Goal: Check status: Check status

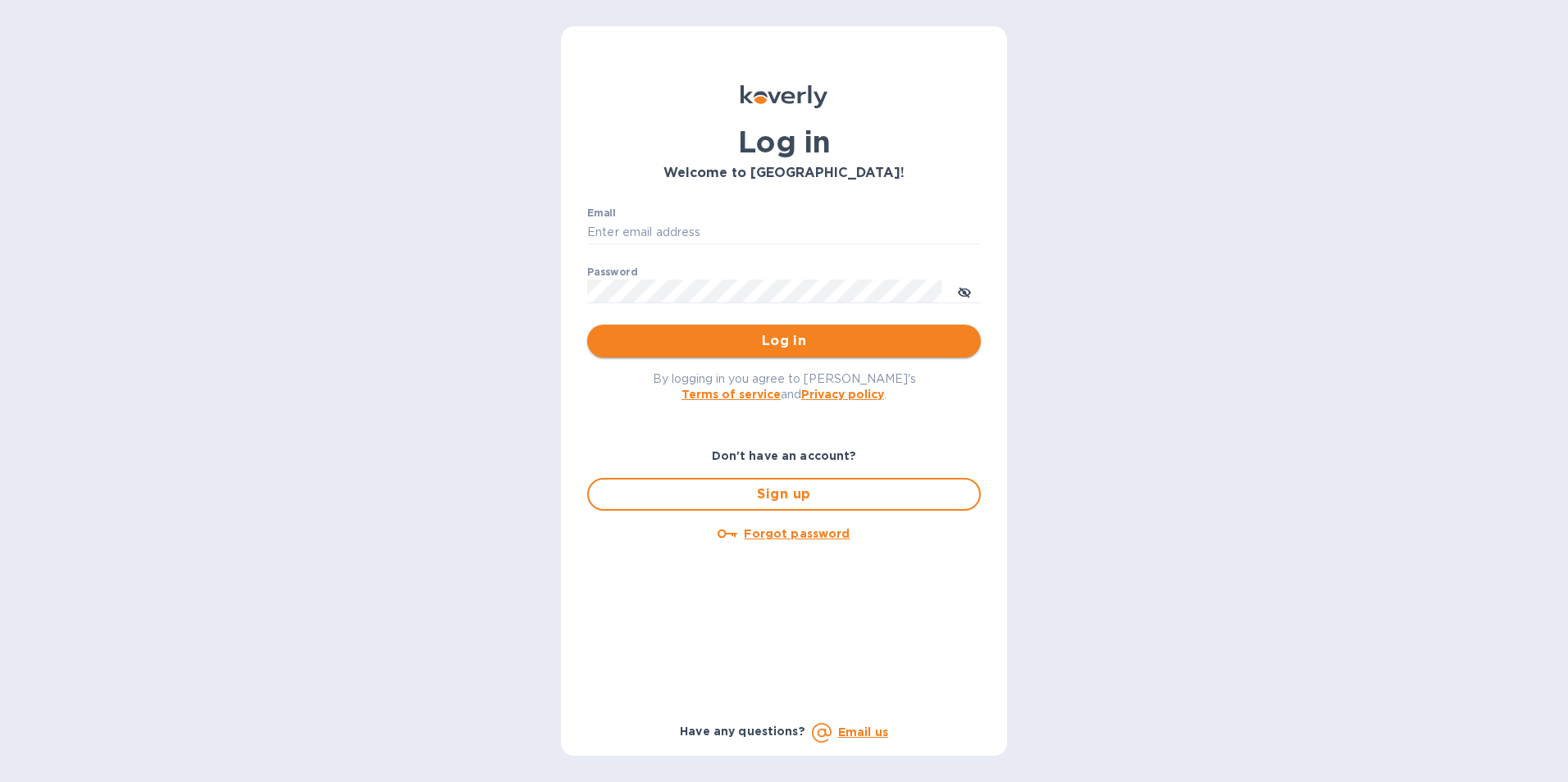
type input "[EMAIL_ADDRESS][PERSON_NAME][DOMAIN_NAME]"
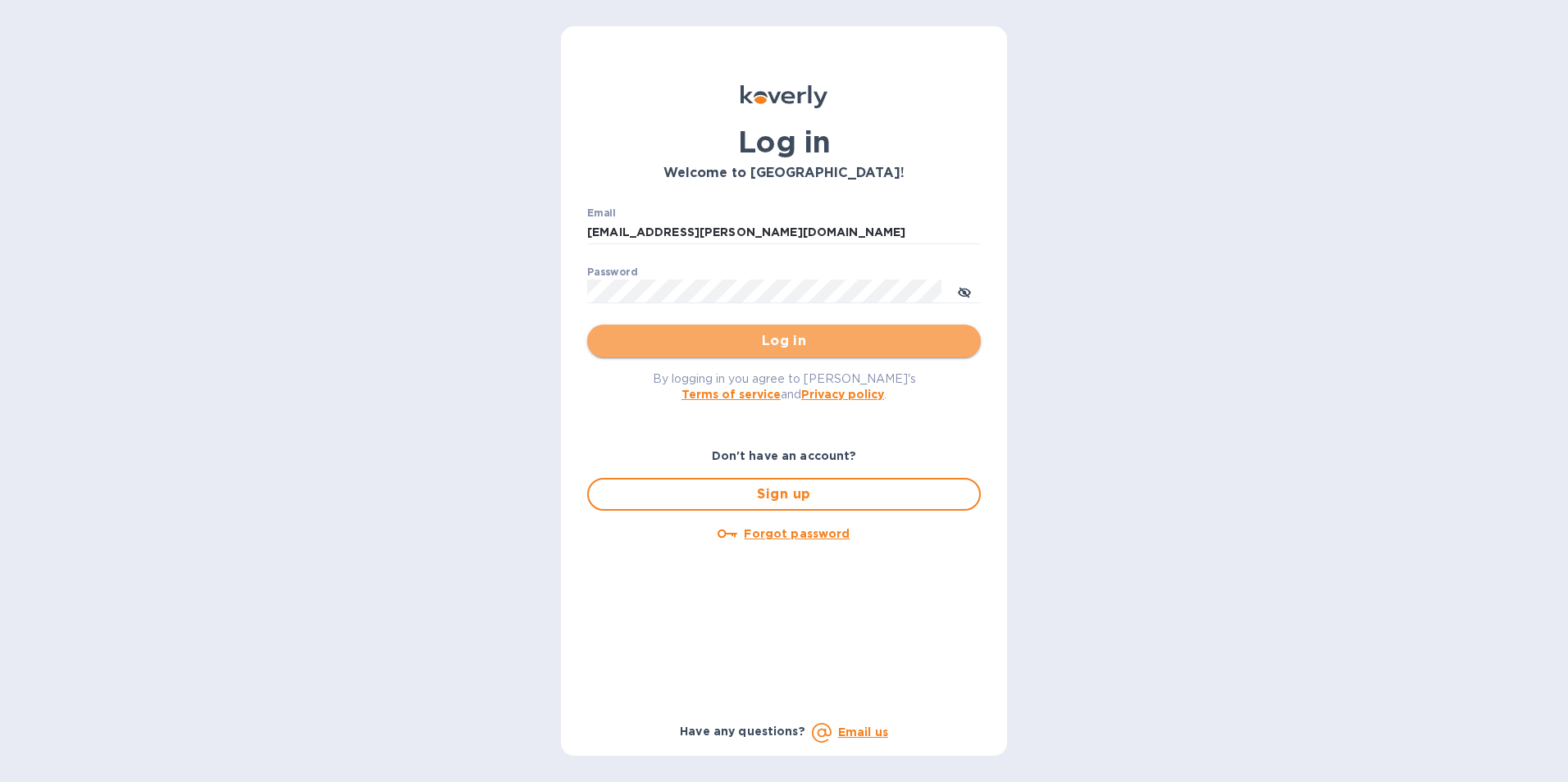
click at [803, 337] on span "Log in" at bounding box center [784, 340] width 368 height 19
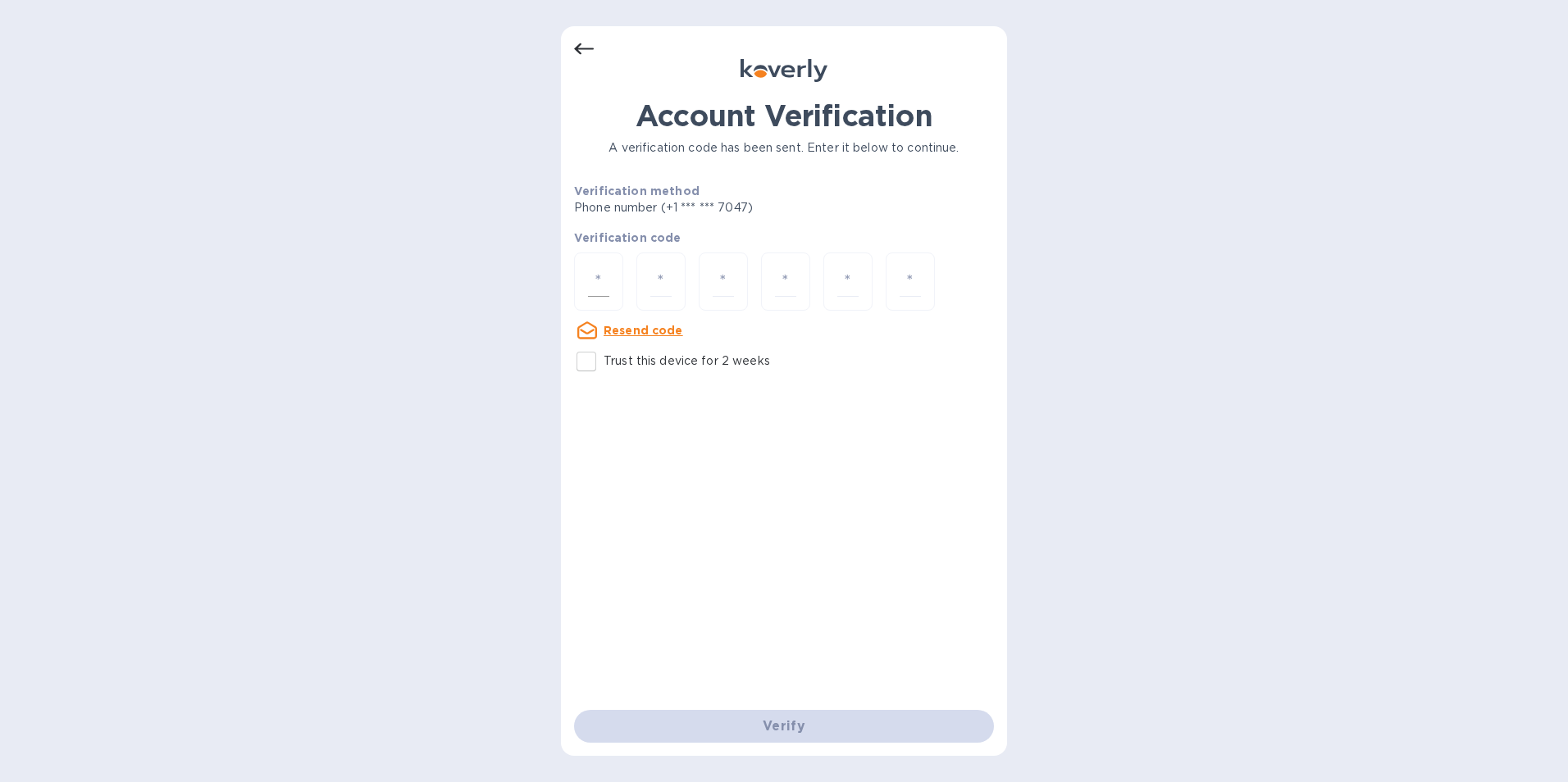
click at [590, 297] on div at bounding box center [598, 280] width 49 height 58
type input "8"
type input "5"
type input "8"
type input "9"
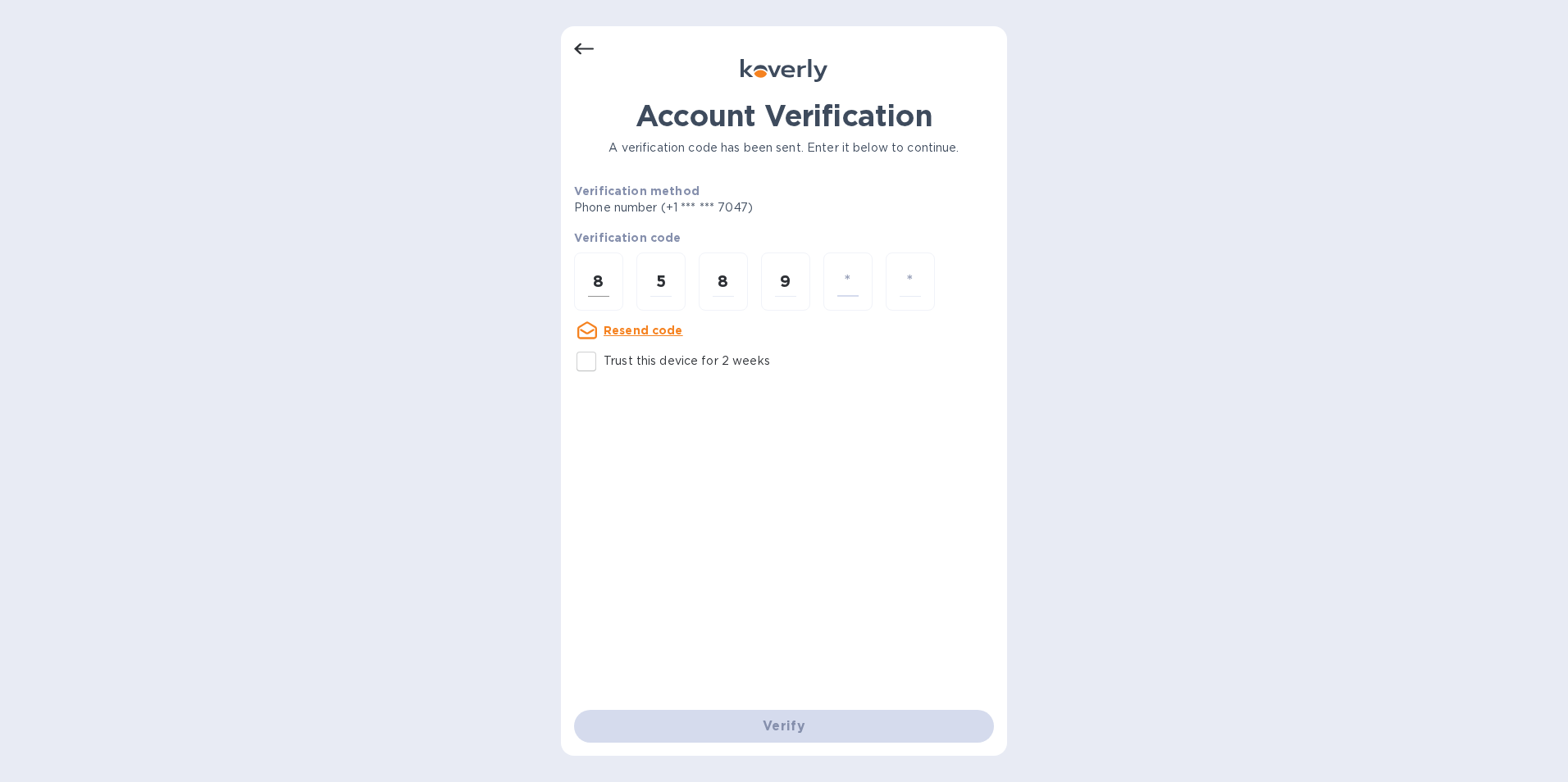
type input "1"
type input "9"
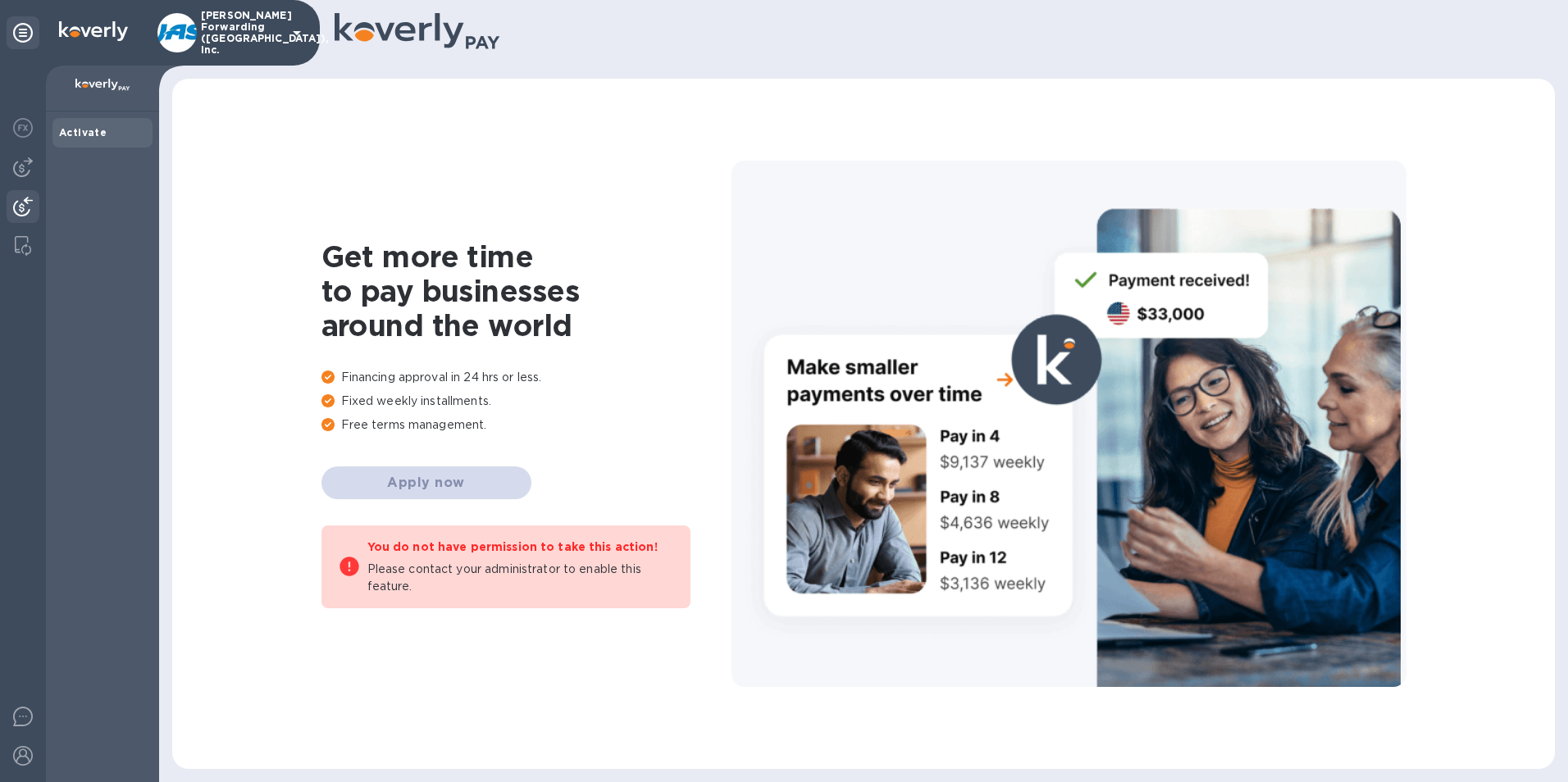
click at [22, 203] on img at bounding box center [23, 206] width 19 height 19
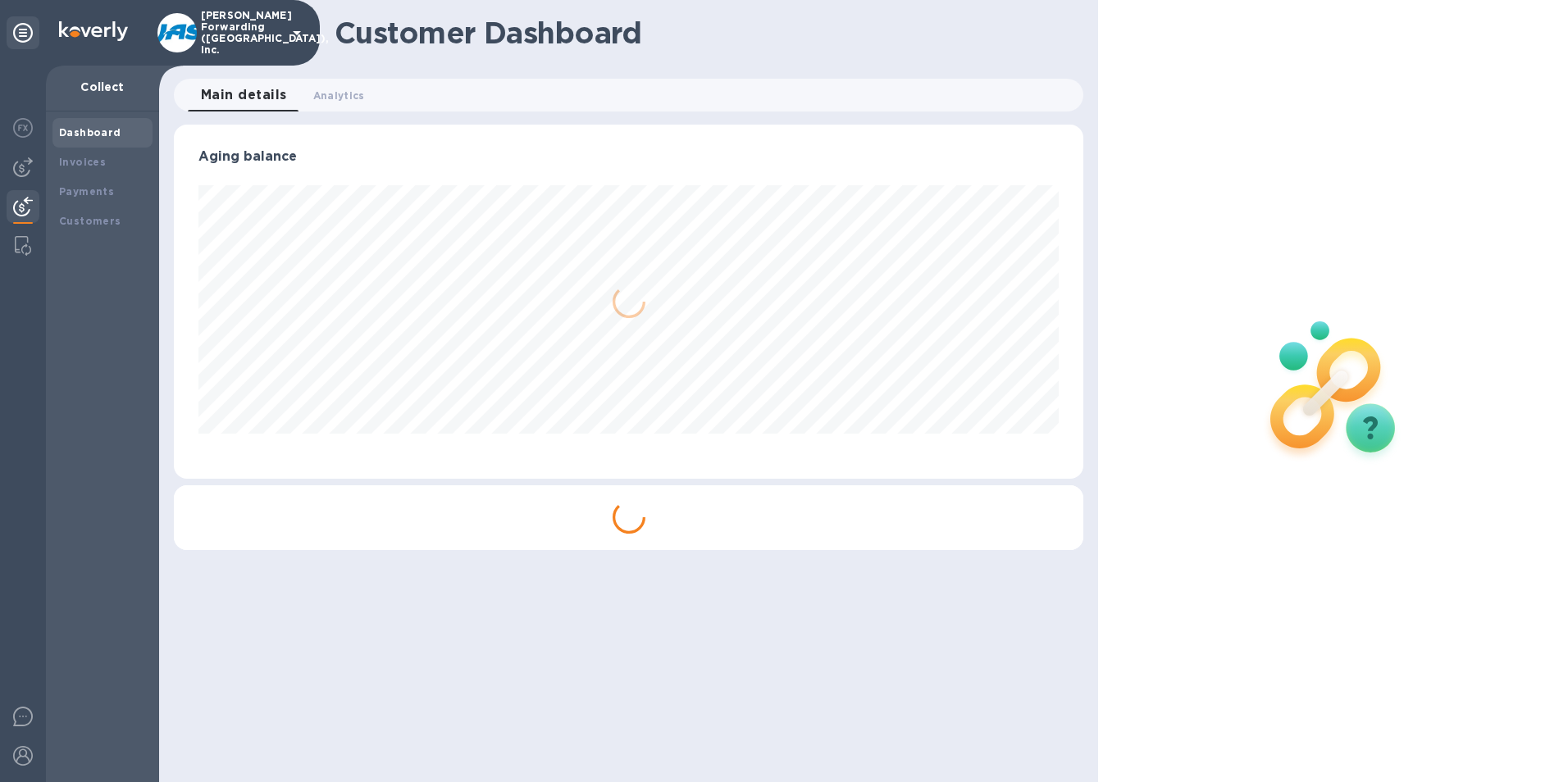
scroll to position [354, 910]
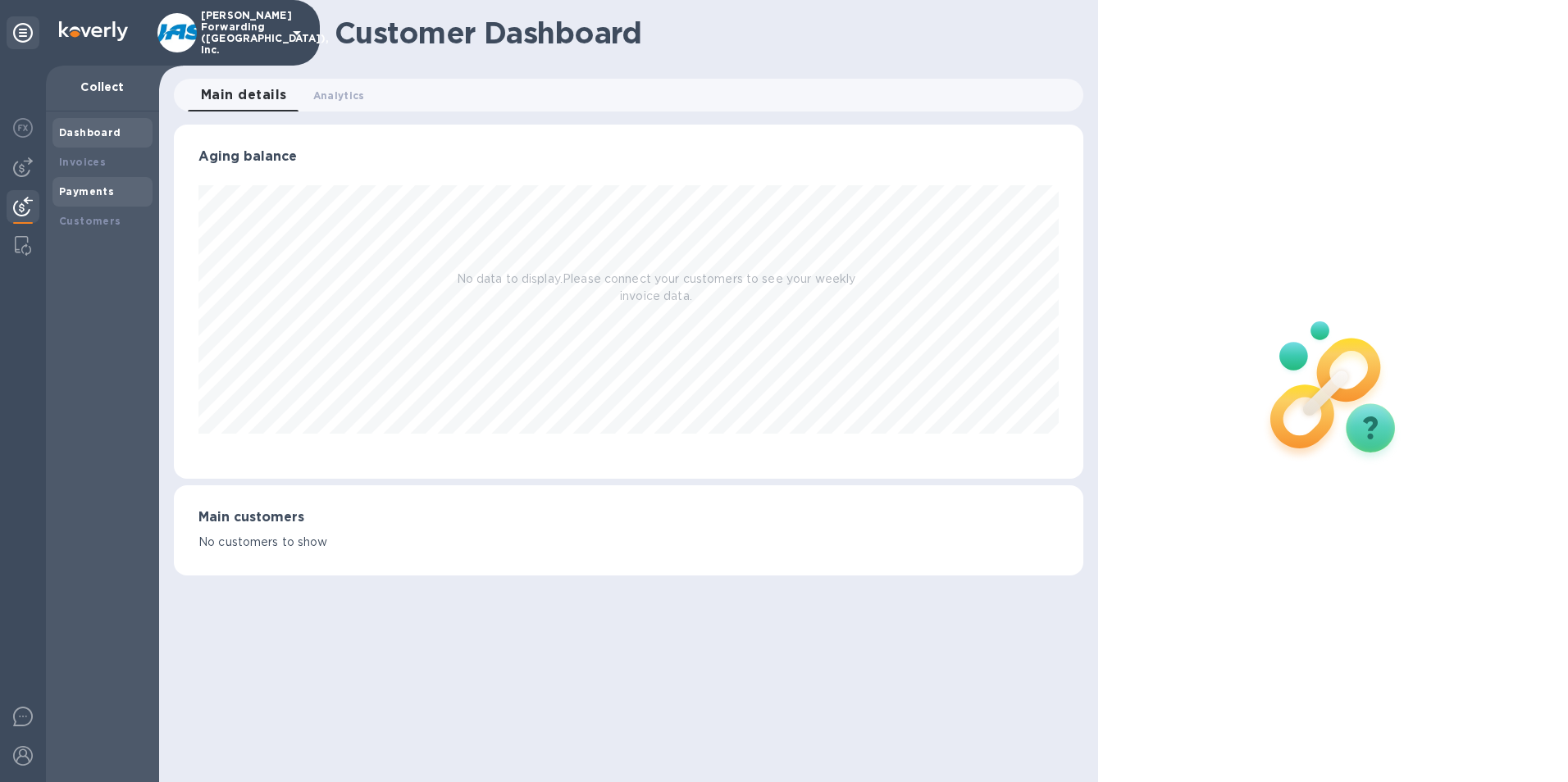
click at [74, 189] on b "Payments" at bounding box center [86, 191] width 55 height 13
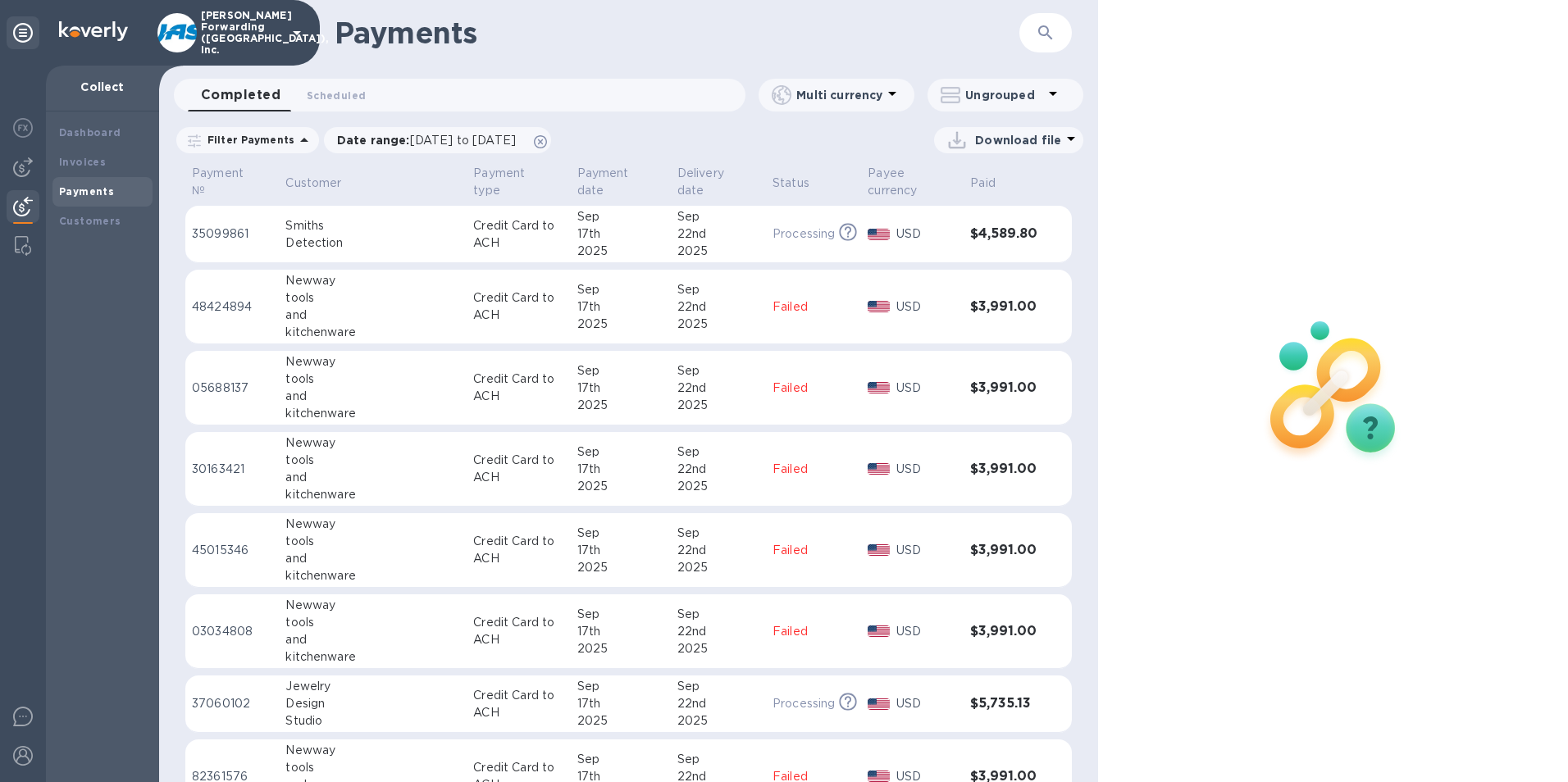
click at [1060, 28] on button "button" at bounding box center [1045, 33] width 39 height 39
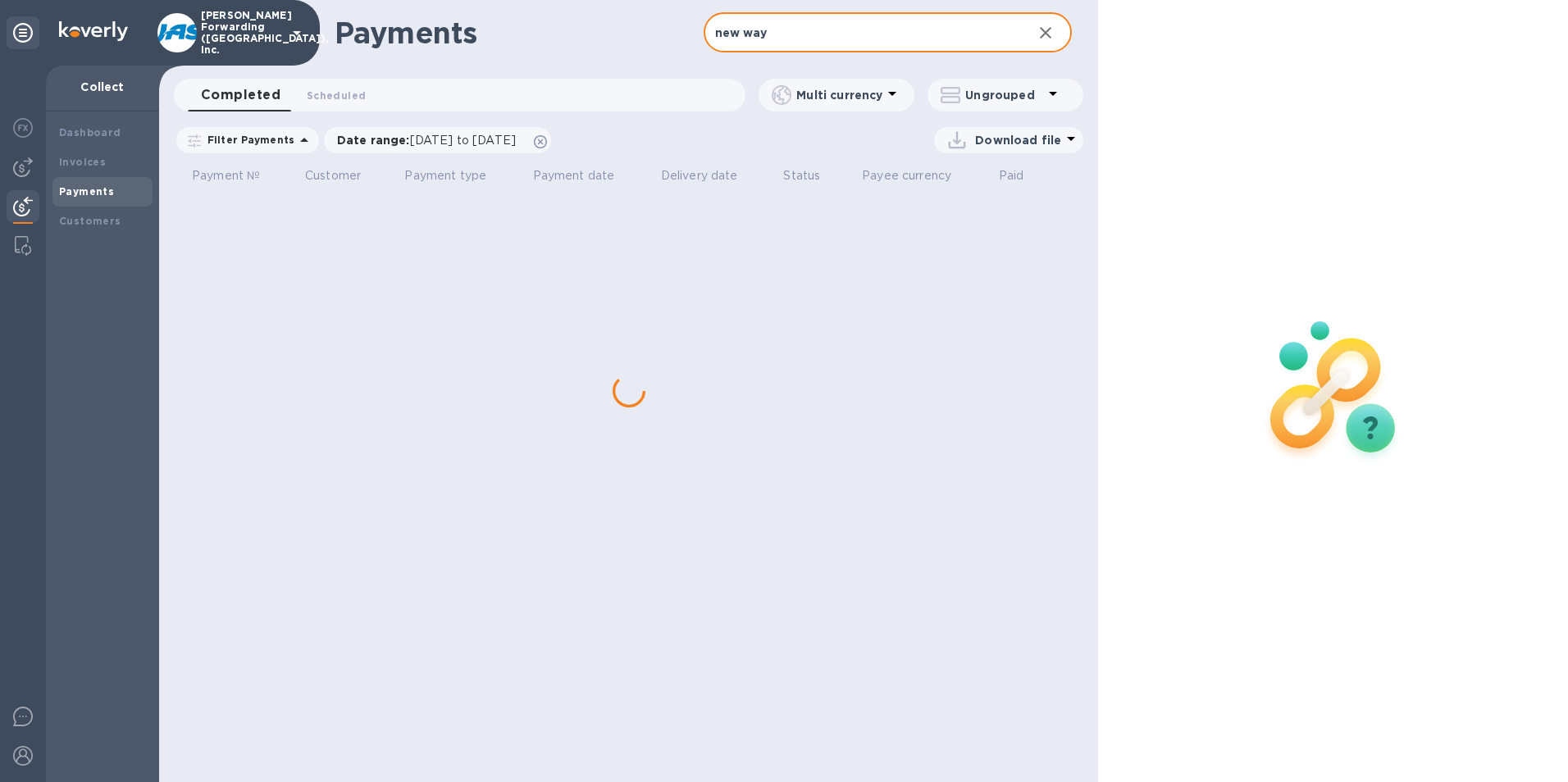
click at [789, 33] on input "new way" at bounding box center [862, 33] width 317 height 40
type input "new way tools"
click at [1044, 32] on icon "button" at bounding box center [1045, 33] width 12 height 12
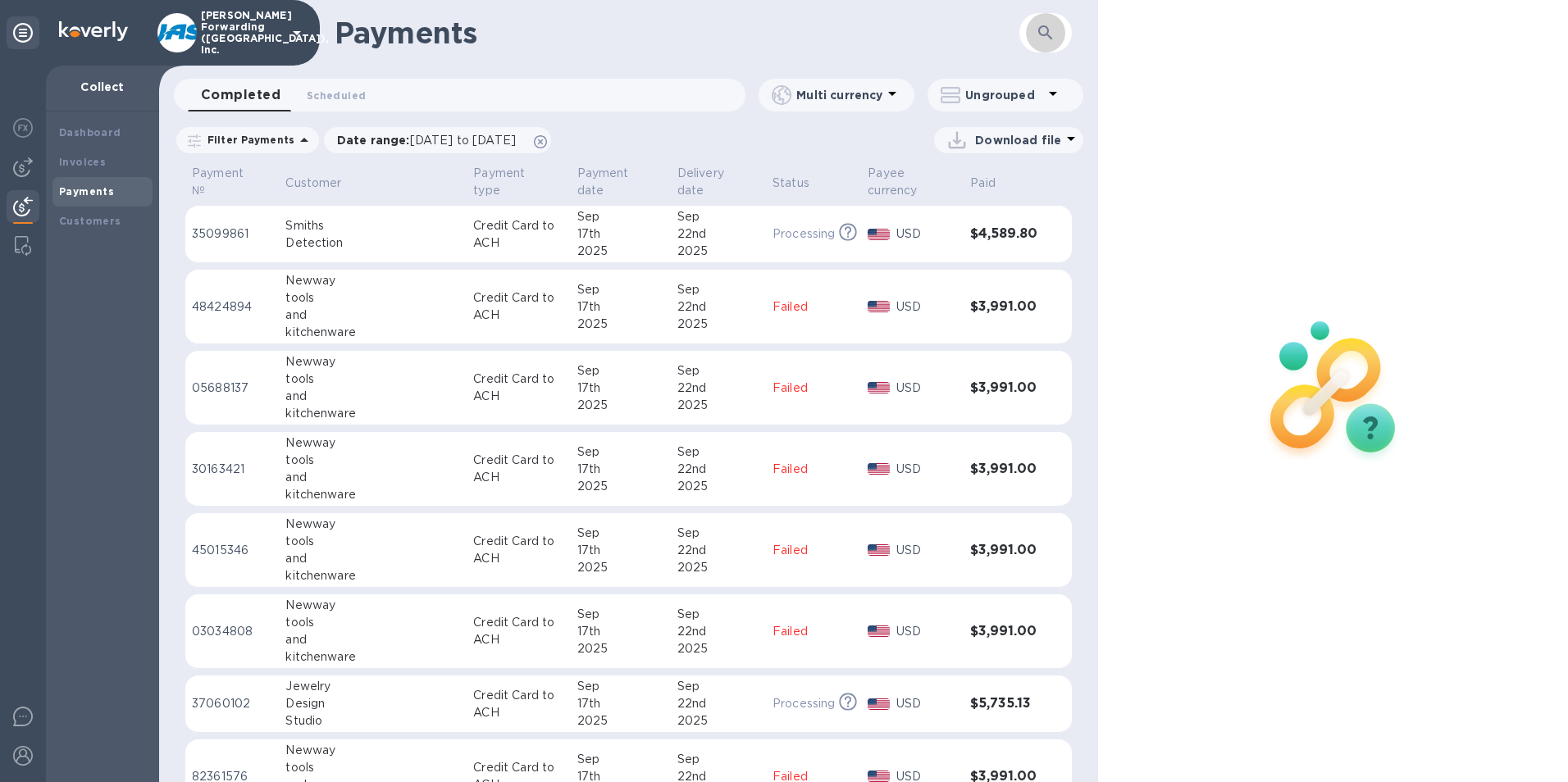
click at [1050, 34] on icon "button" at bounding box center [1044, 32] width 19 height 19
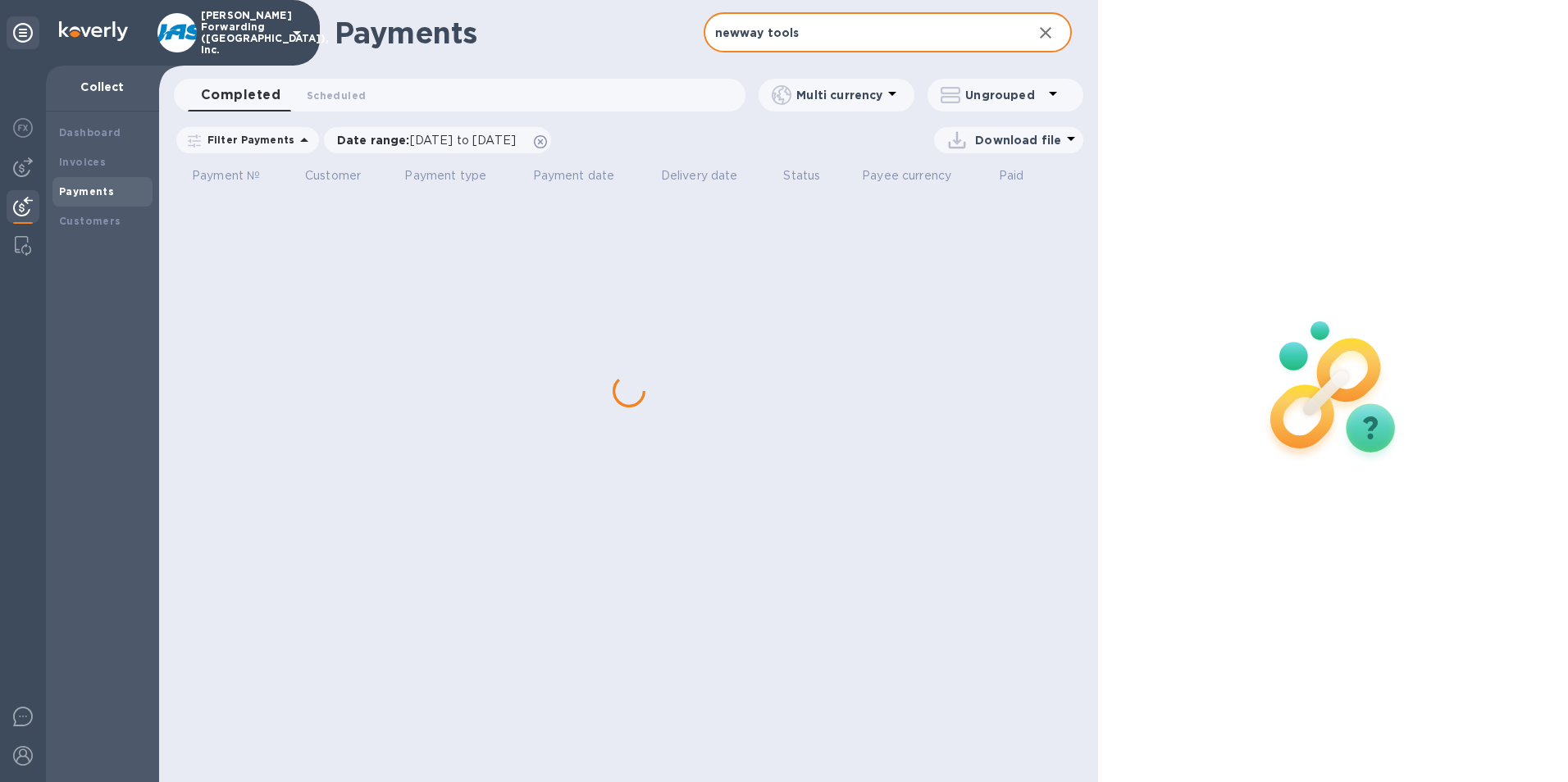
type input "newway tools"
click at [1046, 31] on icon "button" at bounding box center [1045, 33] width 12 height 12
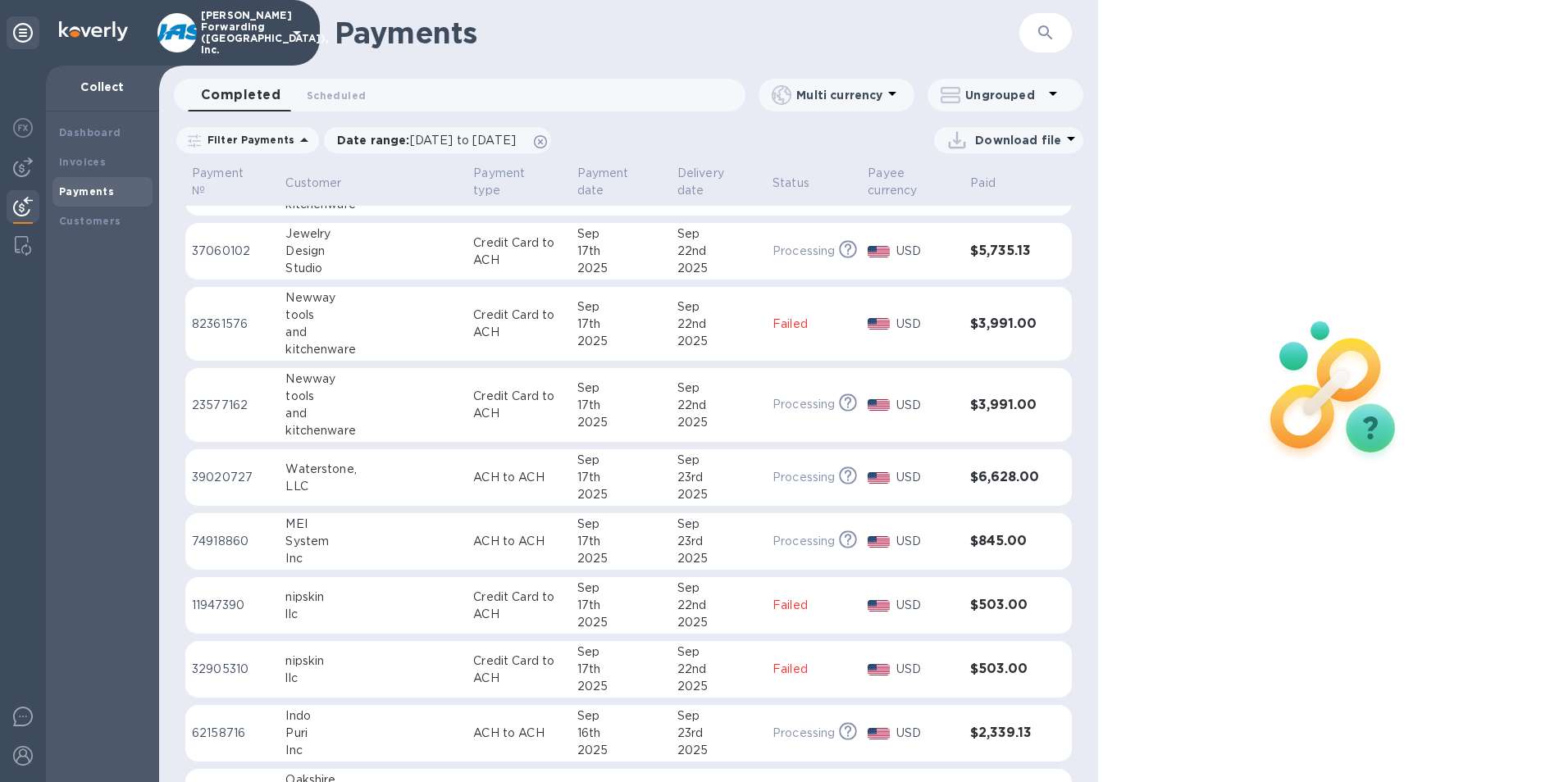
scroll to position [491, 0]
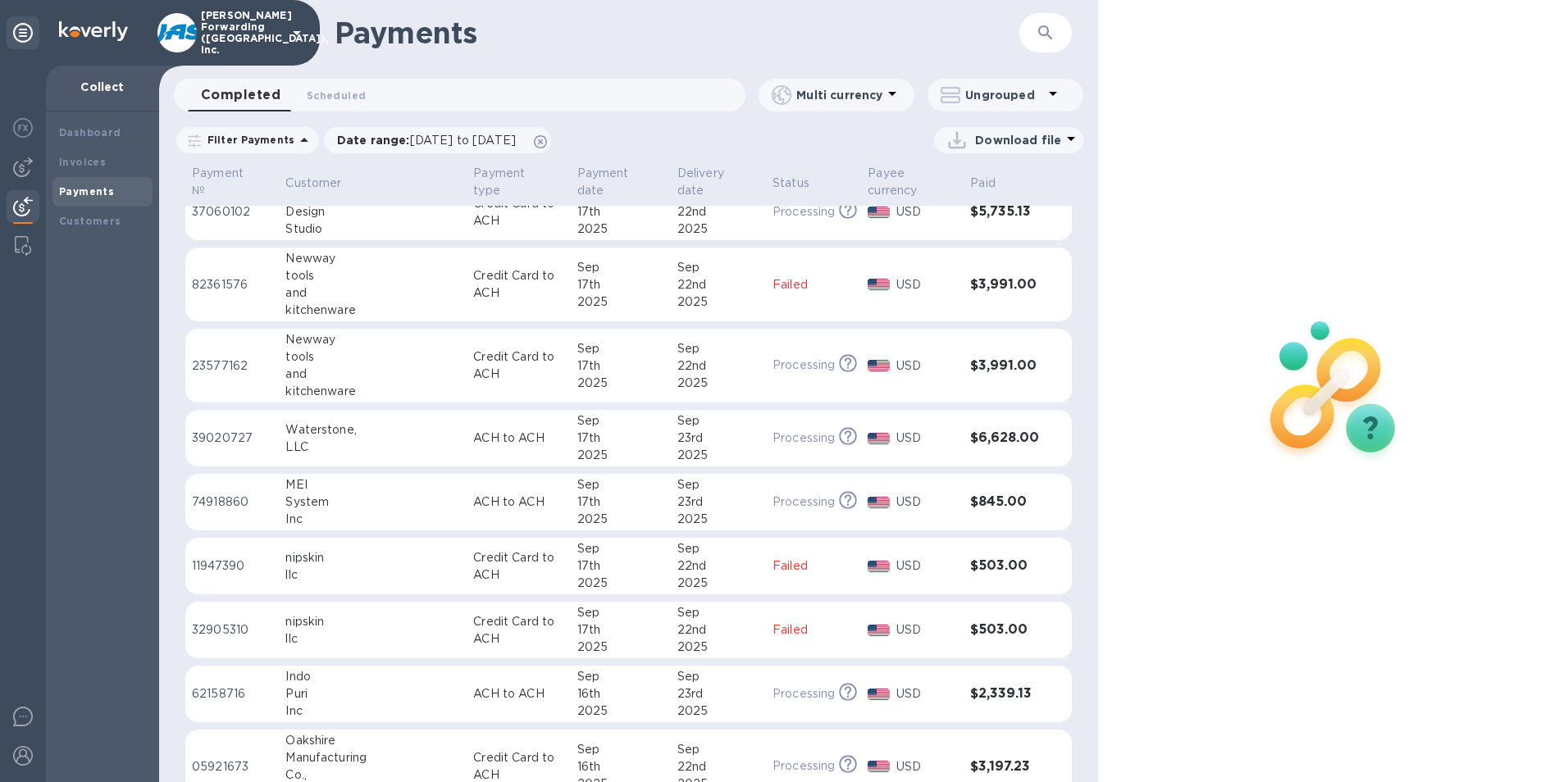
click at [467, 337] on td "Credit Card to ACH" at bounding box center [518, 366] width 103 height 75
